Goal: Obtain resource: Obtain resource

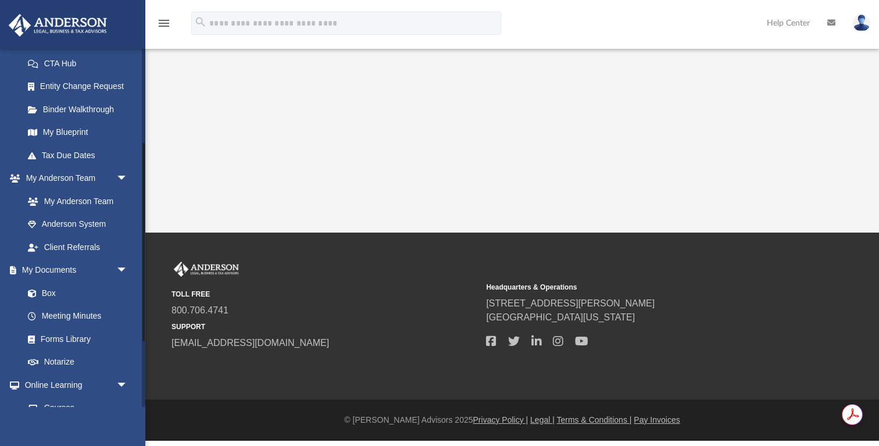
scroll to position [206, 0]
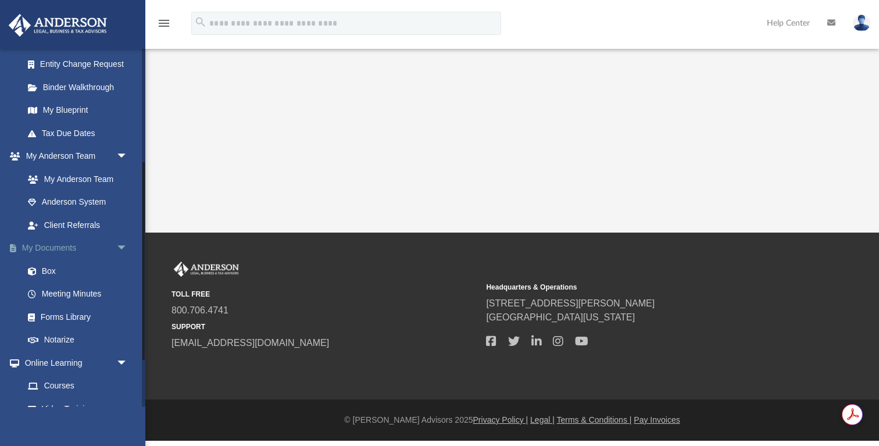
click at [51, 249] on link "My Documents arrow_drop_down" at bounding box center [76, 248] width 137 height 23
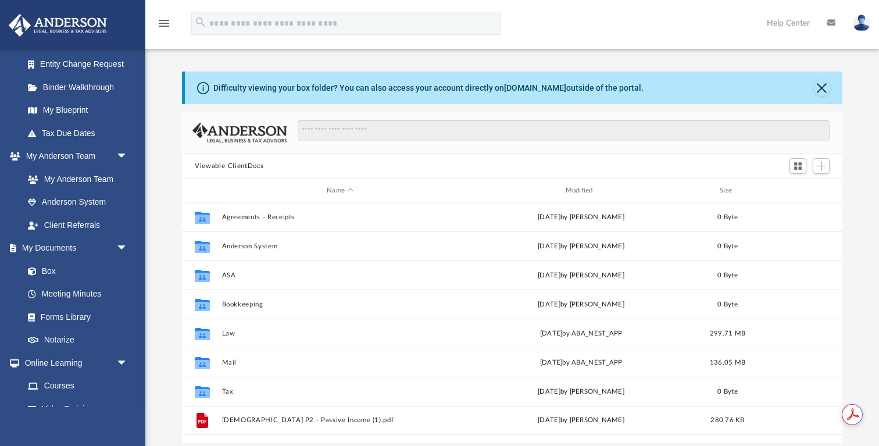
scroll to position [264, 660]
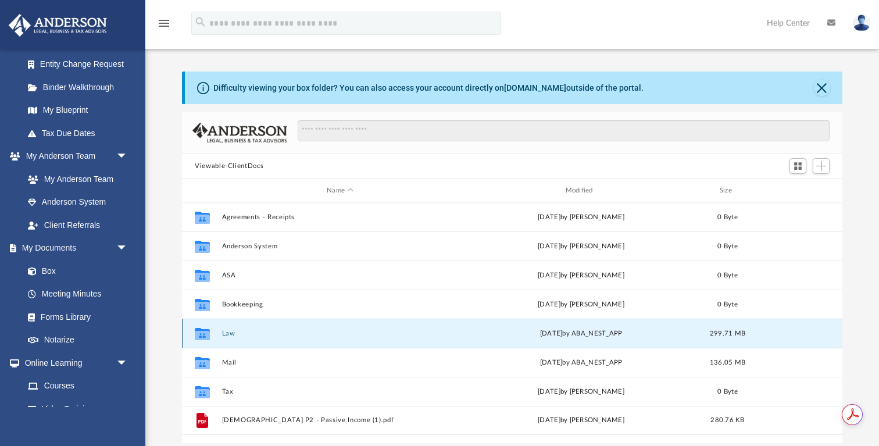
click at [230, 334] on button "Law" at bounding box center [340, 334] width 236 height 8
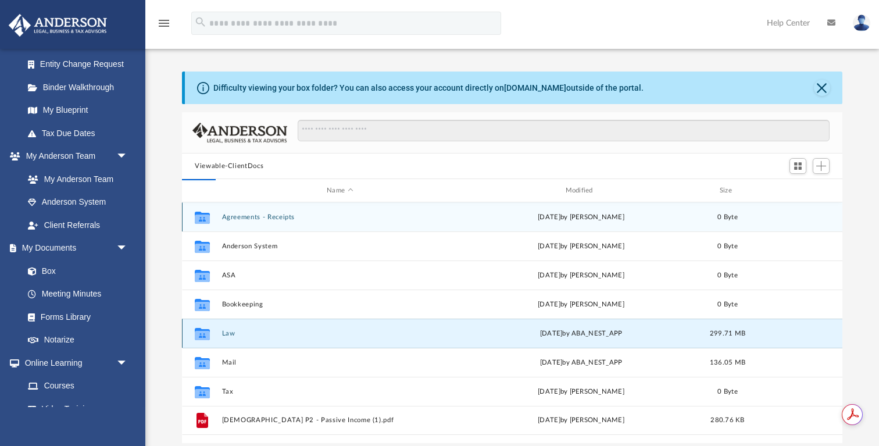
scroll to position [1, 1]
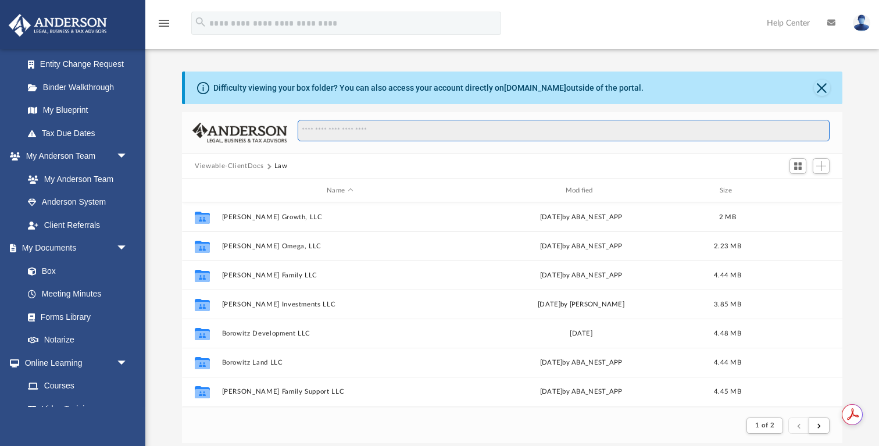
click at [404, 130] on input "Search files and folders" at bounding box center [564, 131] width 532 height 22
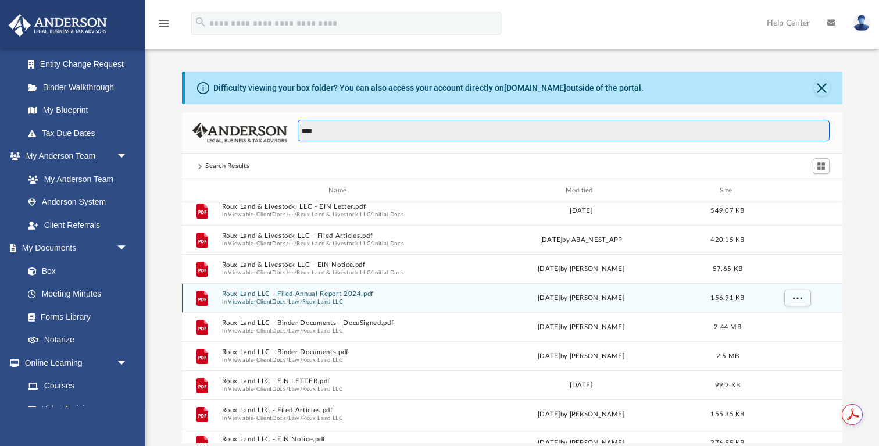
scroll to position [156, 0]
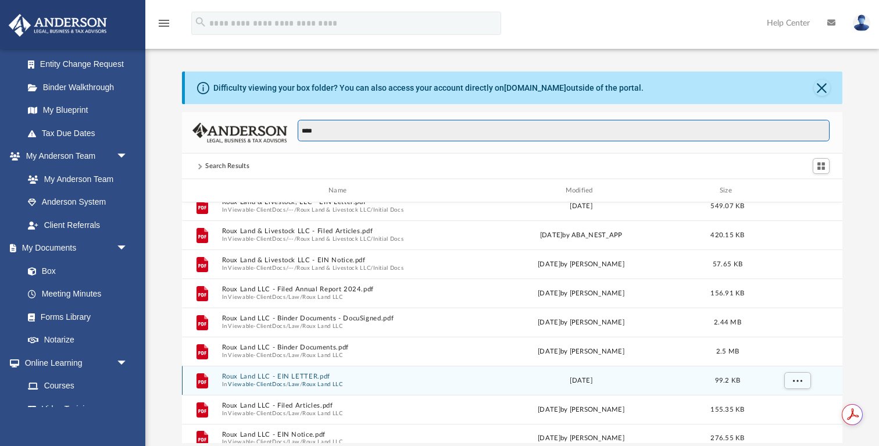
type input "****"
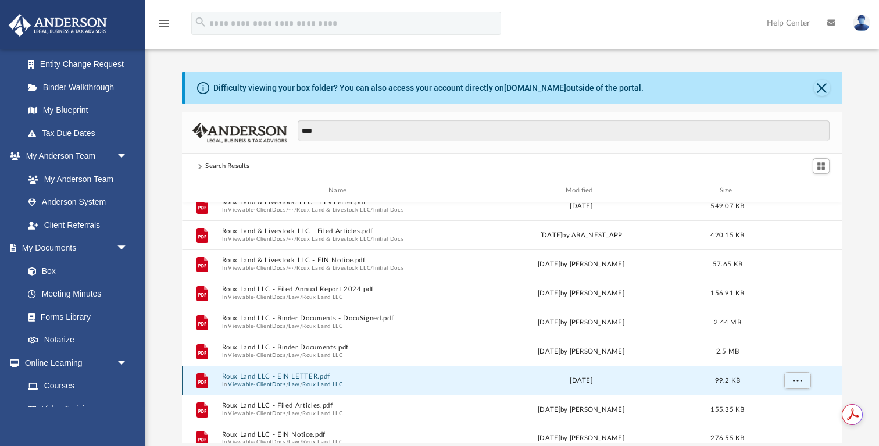
click at [273, 377] on button "Roux Land LLC - EIN LETTER.pdf" at bounding box center [340, 377] width 236 height 8
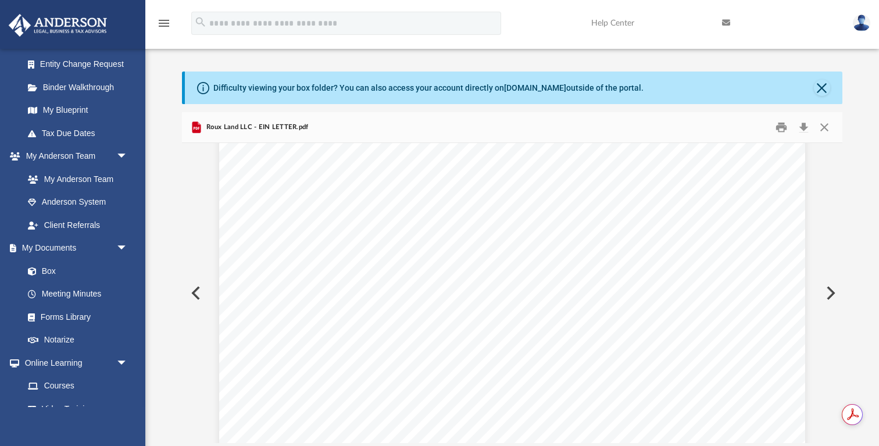
scroll to position [128, 0]
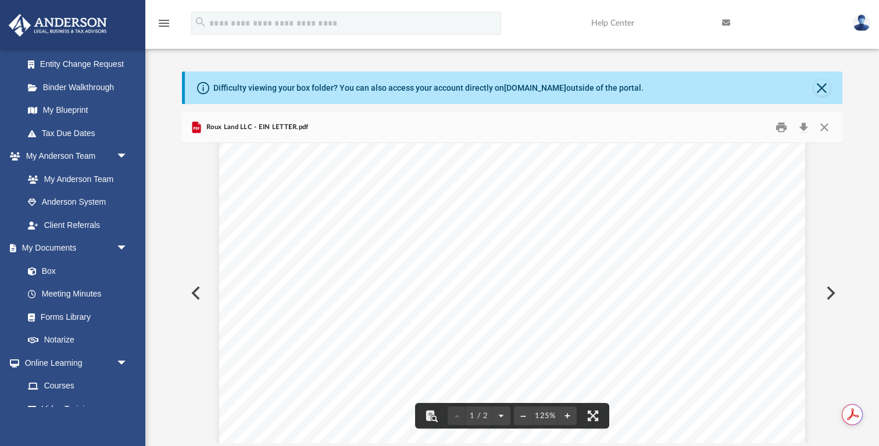
click at [306, 317] on div "Page 1" at bounding box center [511, 405] width 585 height 763
click at [34, 249] on link "My Documents arrow_drop_down" at bounding box center [76, 248] width 137 height 23
click at [817, 128] on button "Close" at bounding box center [824, 128] width 21 height 18
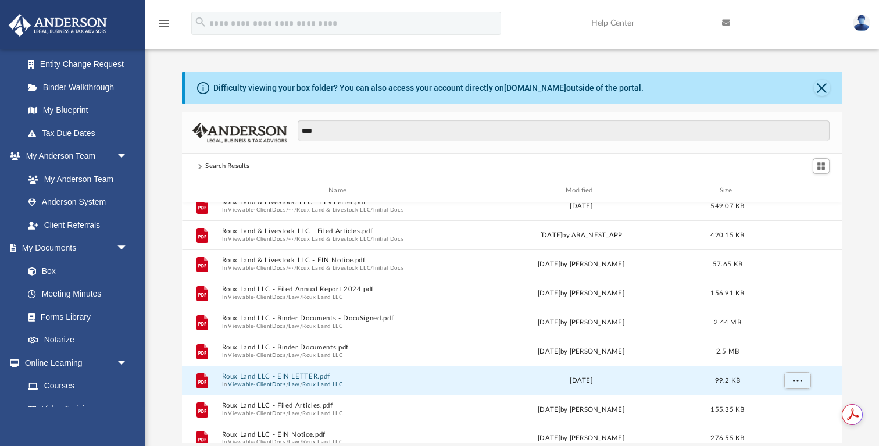
click at [219, 163] on div "Search Results" at bounding box center [227, 166] width 44 height 10
click at [33, 251] on link "My Documents arrow_drop_down" at bounding box center [76, 248] width 137 height 23
click at [36, 274] on span at bounding box center [38, 271] width 8 height 8
click at [122, 247] on span "arrow_drop_down" at bounding box center [127, 249] width 23 height 24
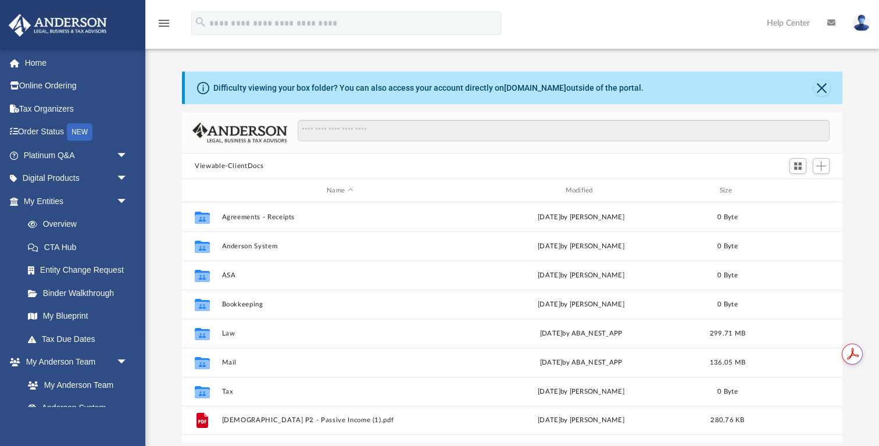
scroll to position [264, 660]
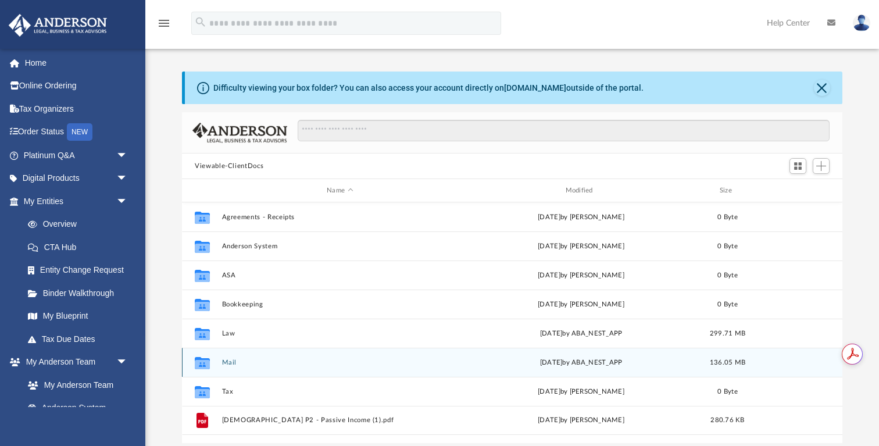
click at [229, 364] on button "Mail" at bounding box center [340, 363] width 236 height 8
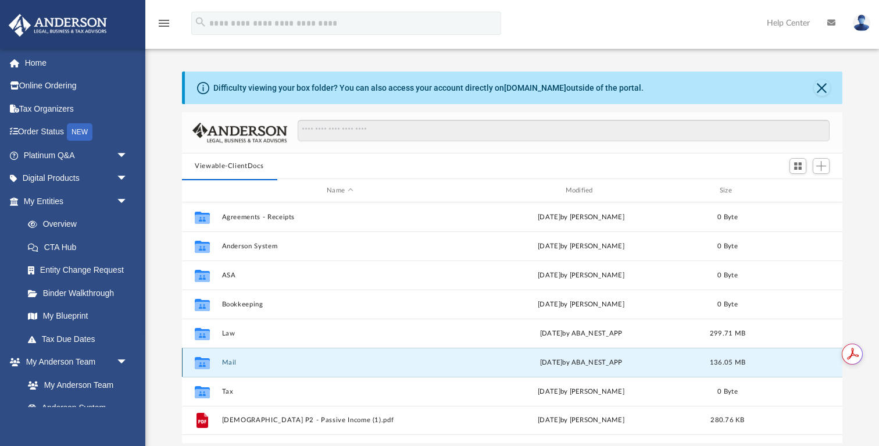
click at [226, 363] on button "Mail" at bounding box center [340, 363] width 236 height 8
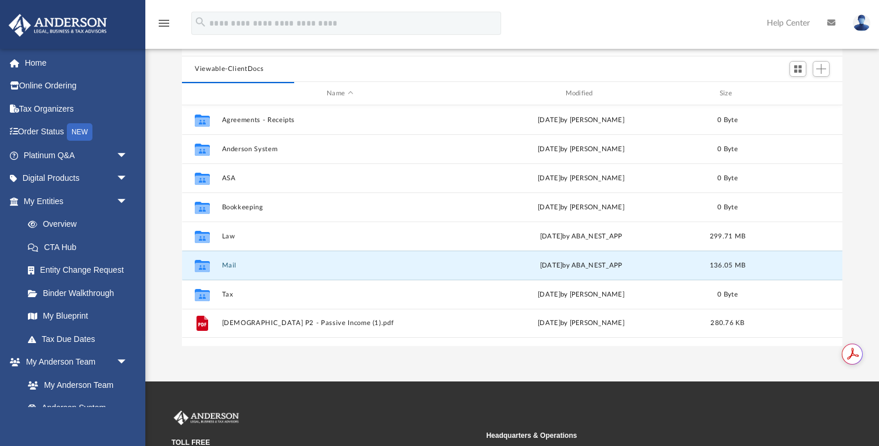
scroll to position [98, 0]
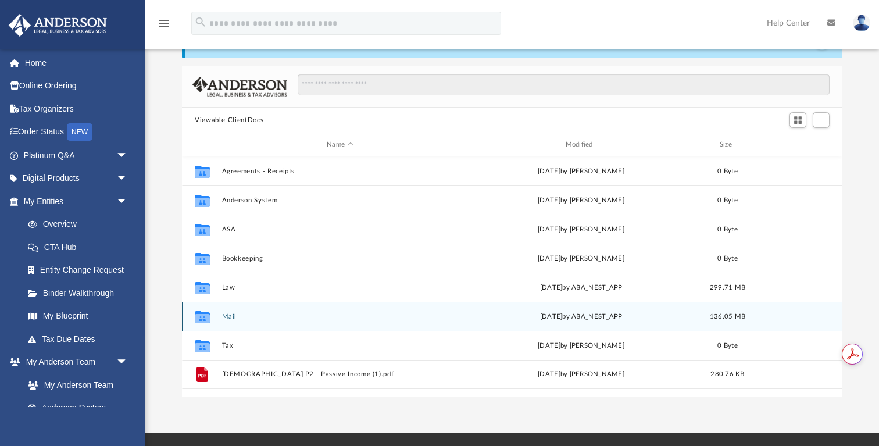
scroll to position [264, 660]
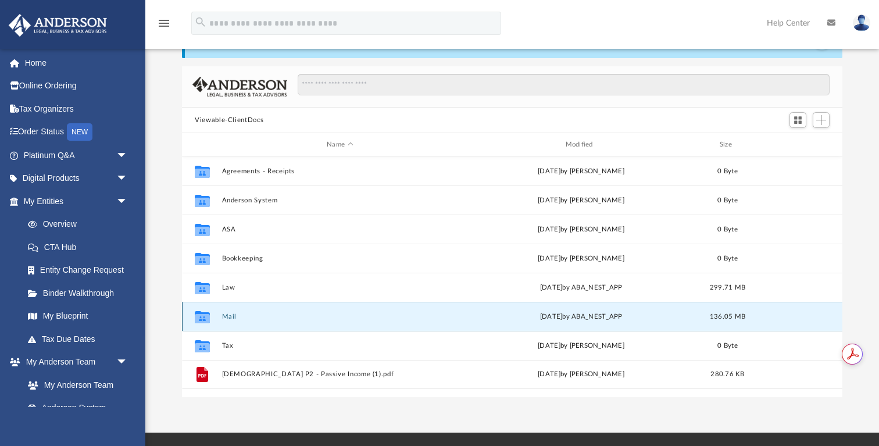
click at [227, 316] on button "Mail" at bounding box center [340, 317] width 236 height 8
click at [201, 322] on icon "Collaborated Folder" at bounding box center [202, 316] width 19 height 19
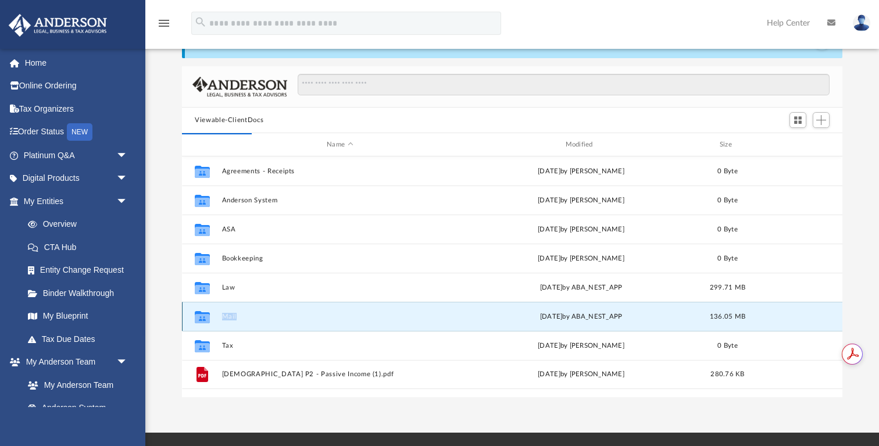
click at [227, 317] on button "Mail" at bounding box center [340, 317] width 236 height 8
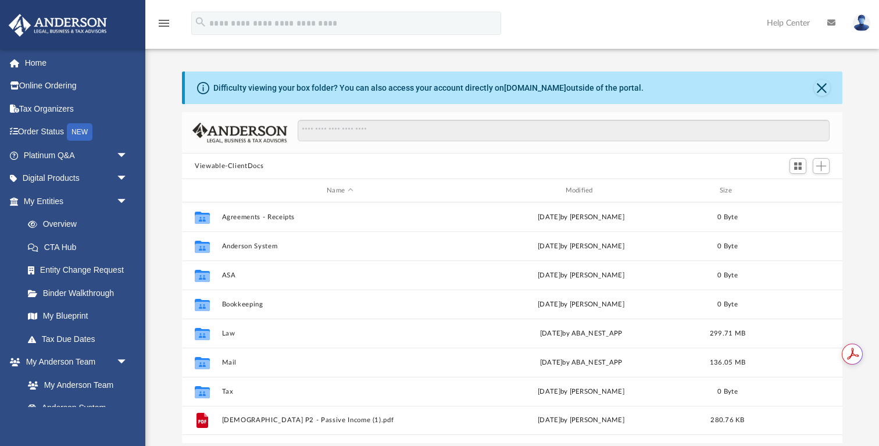
scroll to position [264, 660]
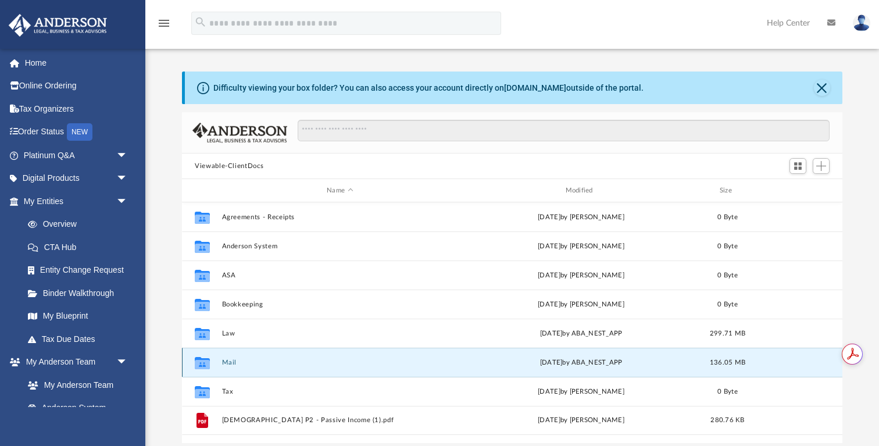
click at [230, 362] on button "Mail" at bounding box center [340, 363] width 236 height 8
click at [38, 63] on link "Home" at bounding box center [76, 62] width 137 height 23
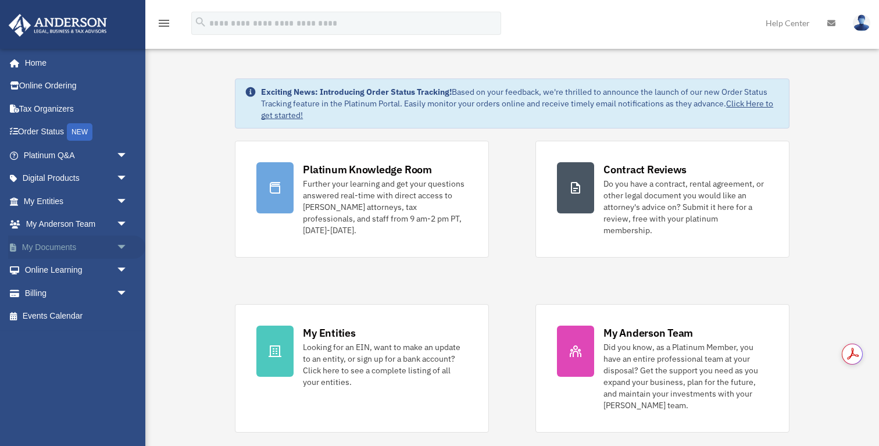
click at [40, 249] on link "My Documents arrow_drop_down" at bounding box center [76, 246] width 137 height 23
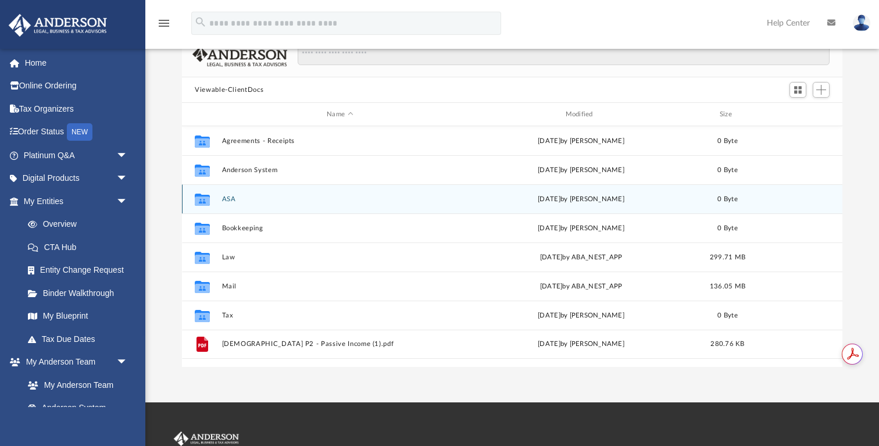
scroll to position [87, 0]
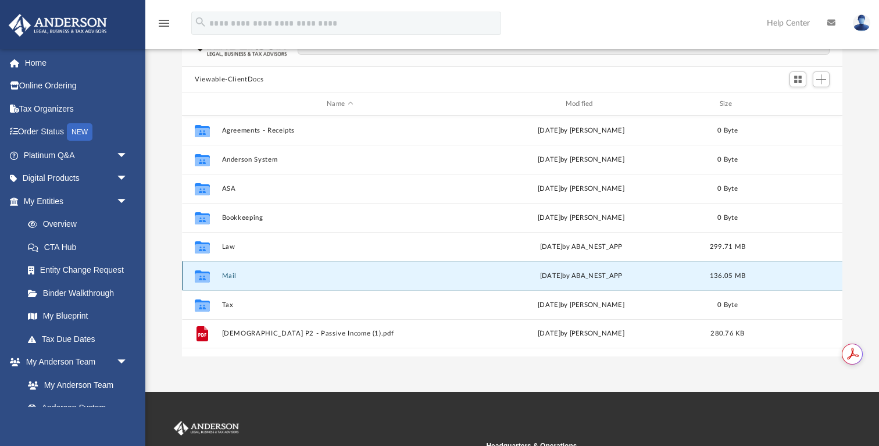
click at [228, 278] on button "Mail" at bounding box center [340, 276] width 236 height 8
click at [223, 275] on button "Mail" at bounding box center [340, 276] width 236 height 8
click at [226, 276] on button "Mail" at bounding box center [340, 276] width 236 height 8
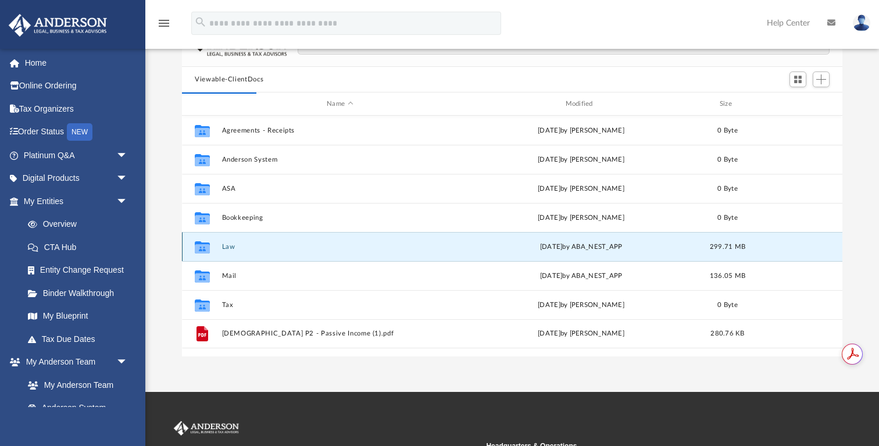
click at [227, 243] on button "Law" at bounding box center [340, 247] width 236 height 8
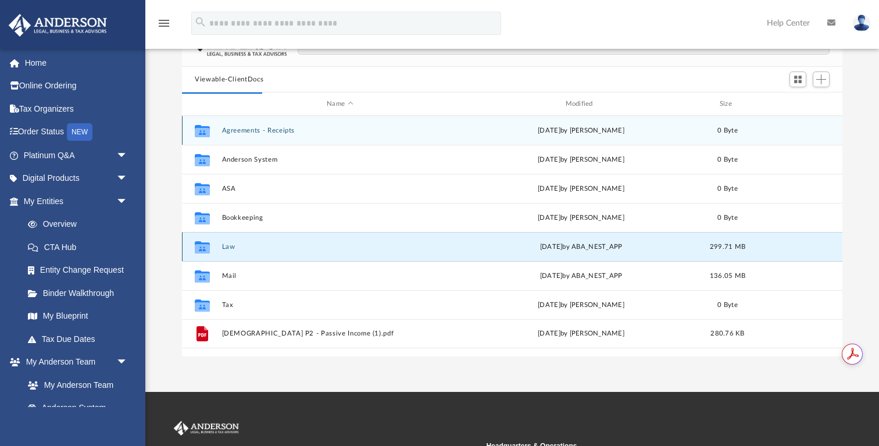
scroll to position [1, 1]
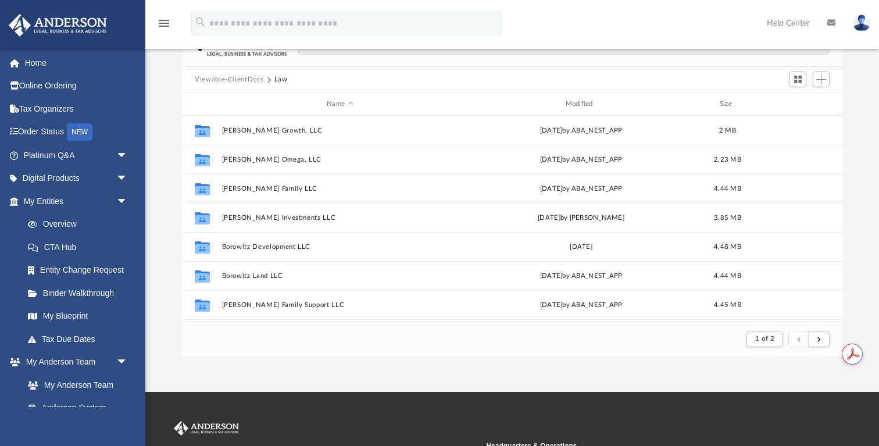
click at [245, 80] on button "Viewable-ClientDocs" at bounding box center [229, 79] width 69 height 10
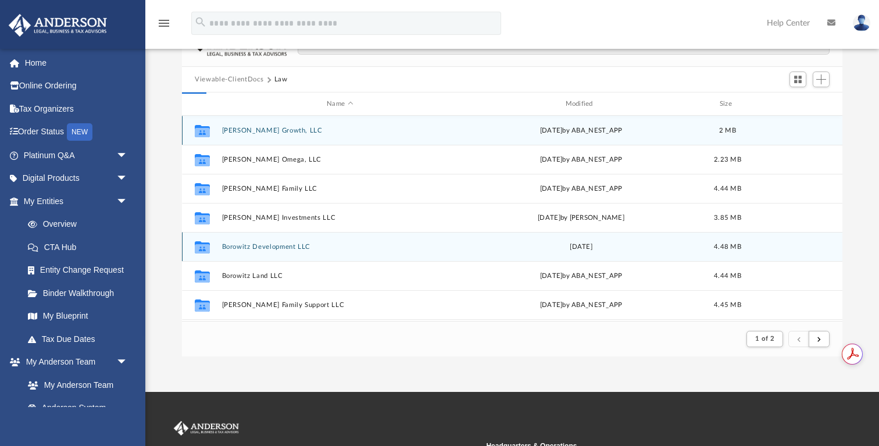
scroll to position [264, 660]
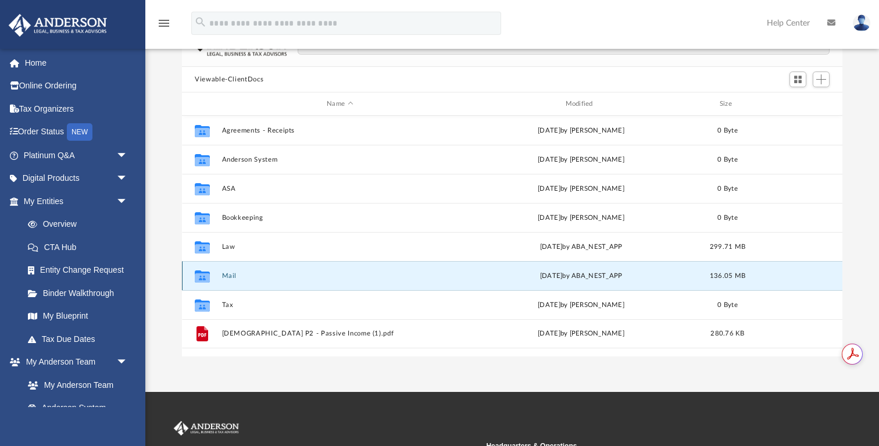
click at [227, 276] on button "Mail" at bounding box center [340, 276] width 236 height 8
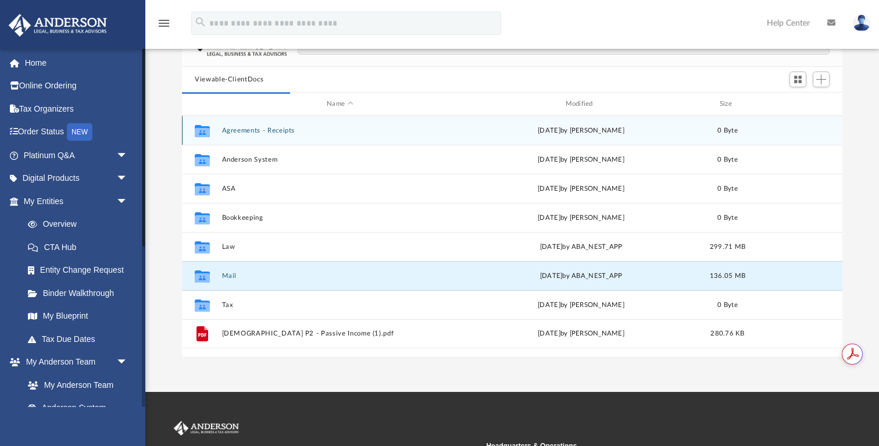
scroll to position [1, 1]
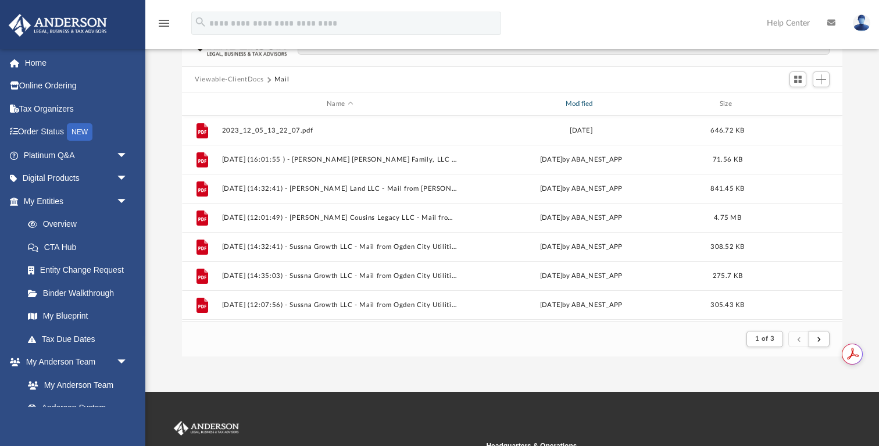
click at [580, 105] on div "Modified" at bounding box center [581, 104] width 237 height 10
click at [588, 101] on div "Modified" at bounding box center [581, 104] width 237 height 10
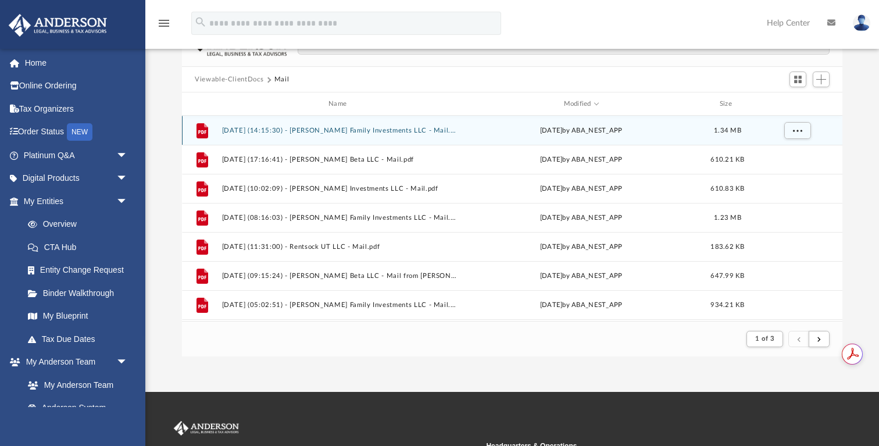
click at [363, 130] on button "[DATE] (14:15:30) - [PERSON_NAME] Family Investments LLC - Mail.pdf" at bounding box center [340, 131] width 236 height 8
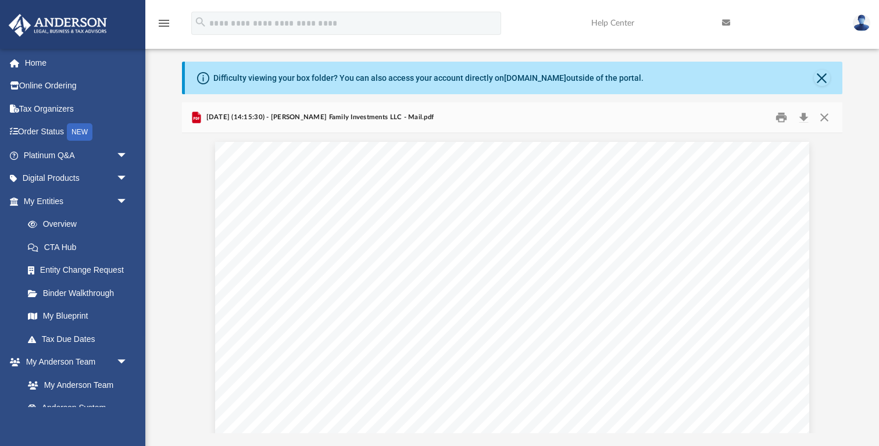
scroll to position [0, 0]
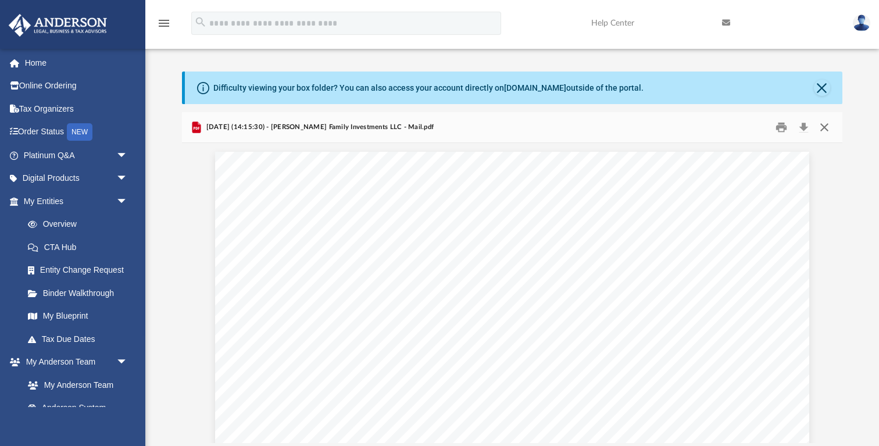
click at [825, 128] on button "Close" at bounding box center [824, 128] width 21 height 18
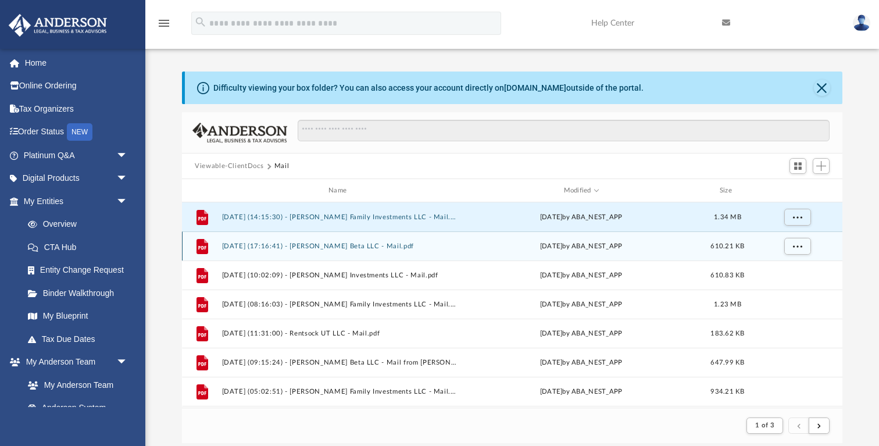
click at [366, 246] on button "[DATE] (17:16:41) - [PERSON_NAME] Beta LLC - Mail.pdf" at bounding box center [340, 246] width 236 height 8
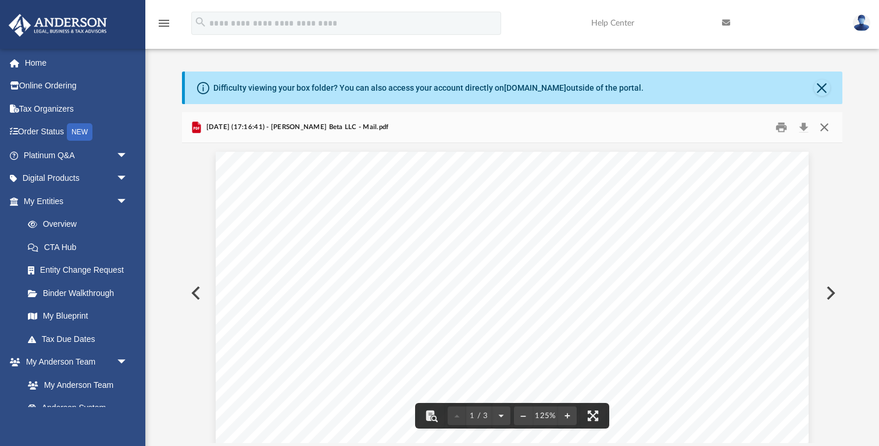
click at [823, 127] on button "Close" at bounding box center [824, 128] width 21 height 18
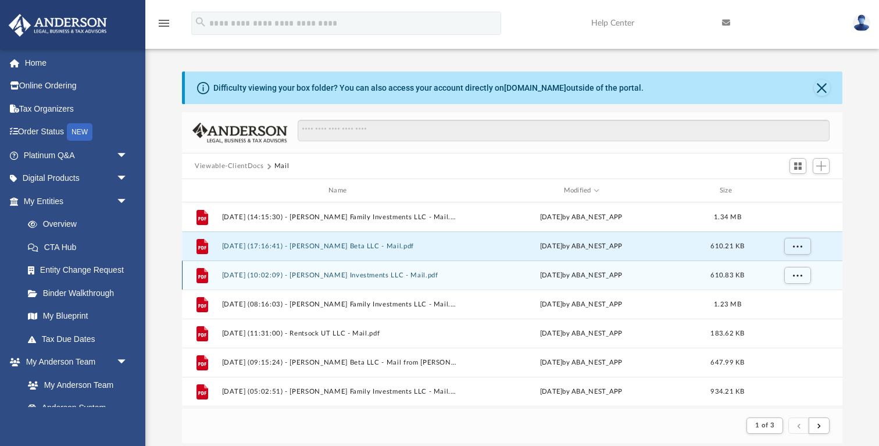
click at [383, 275] on button "[DATE] (10:02:09) - [PERSON_NAME] Investments LLC - Mail.pdf" at bounding box center [340, 275] width 236 height 8
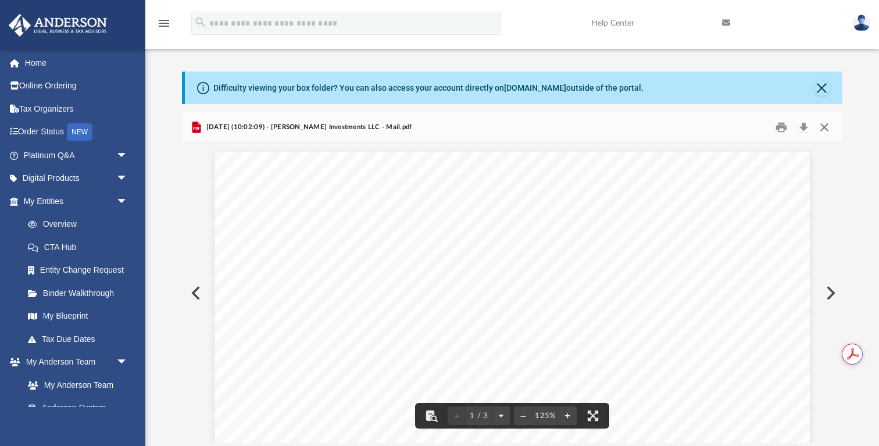
click at [823, 129] on button "Close" at bounding box center [824, 128] width 21 height 18
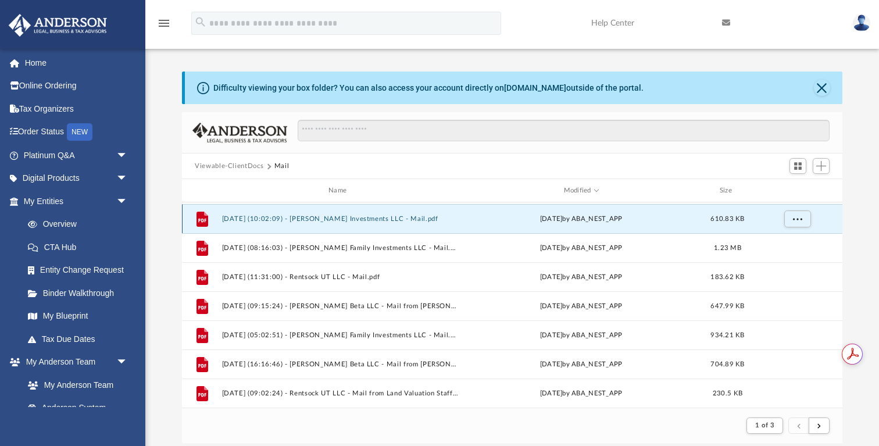
scroll to position [60, 0]
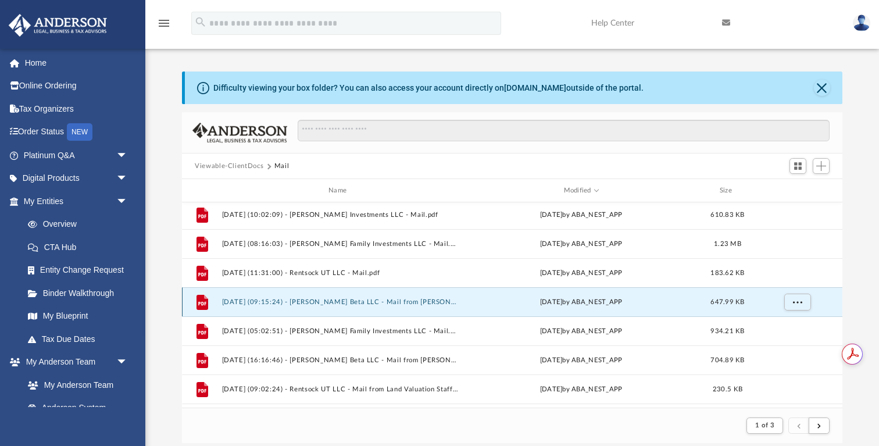
click at [433, 301] on button "[DATE] (09:15:24) - [PERSON_NAME] Beta LLC - Mail from [PERSON_NAME].pdf" at bounding box center [340, 302] width 236 height 8
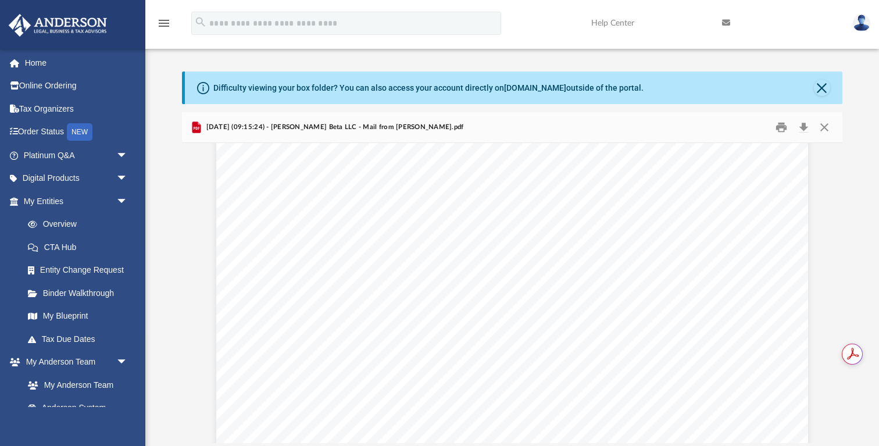
scroll to position [0, 0]
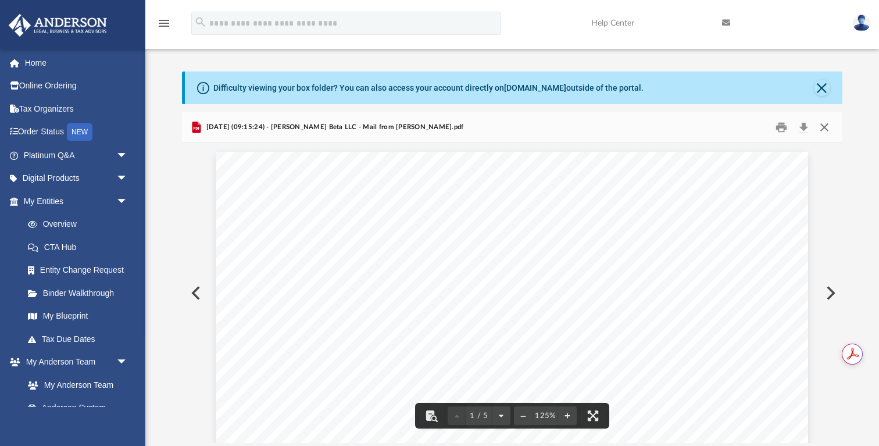
click at [824, 126] on button "Close" at bounding box center [824, 128] width 21 height 18
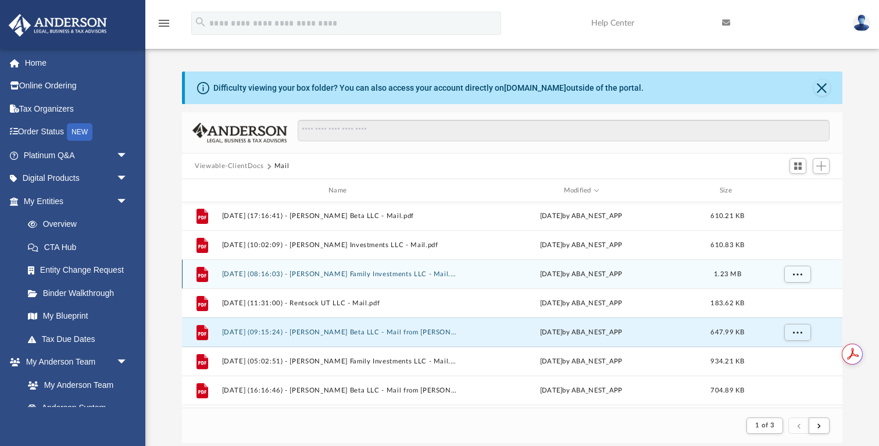
scroll to position [5, 0]
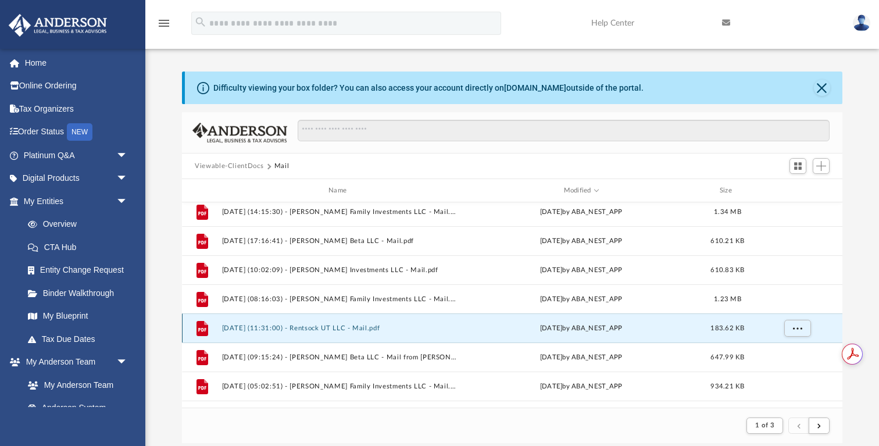
click at [340, 324] on button "[DATE] (11:31:00) - Rentsock UT LLC - Mail.pdf" at bounding box center [340, 328] width 236 height 8
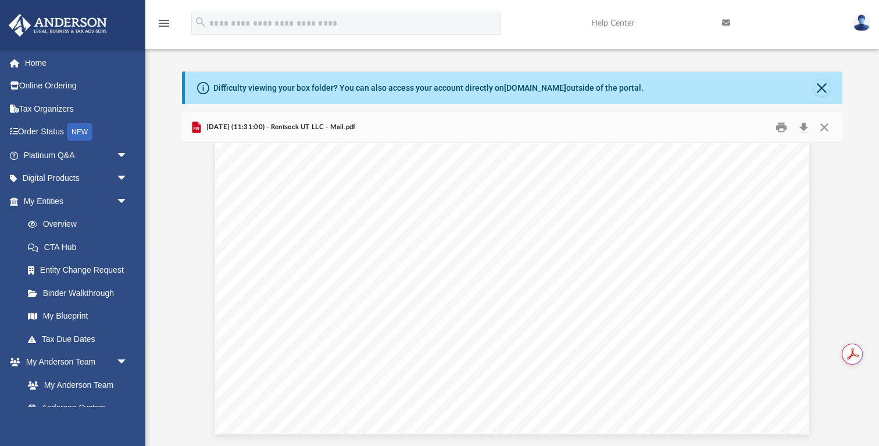
scroll to position [0, 0]
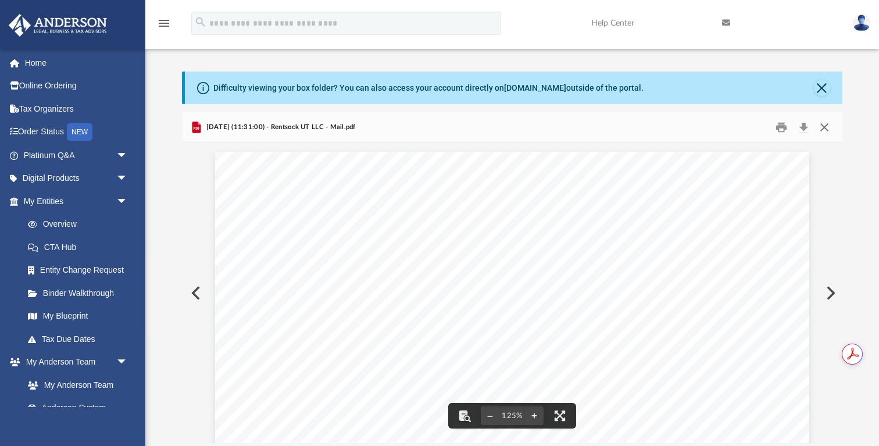
click at [824, 127] on button "Close" at bounding box center [824, 128] width 21 height 18
